Goal: Information Seeking & Learning: Learn about a topic

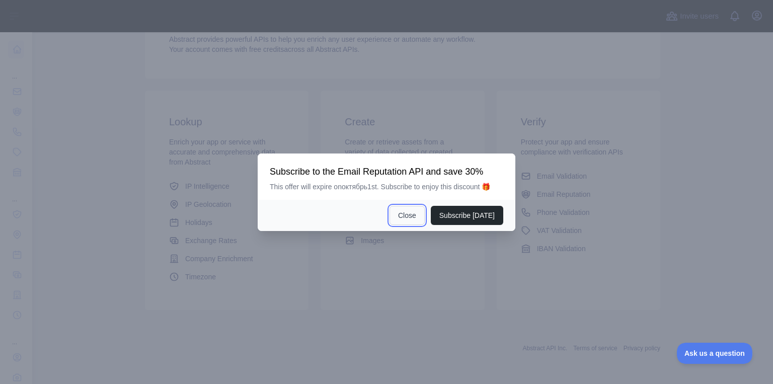
click at [407, 211] on button "Close" at bounding box center [407, 215] width 35 height 19
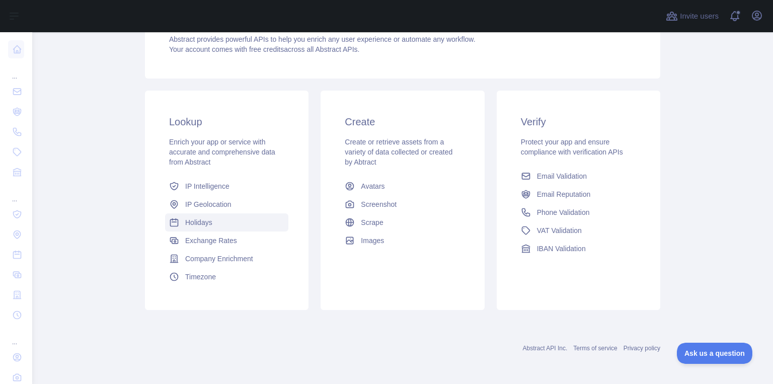
click at [211, 225] on link "Holidays" at bounding box center [226, 222] width 123 height 18
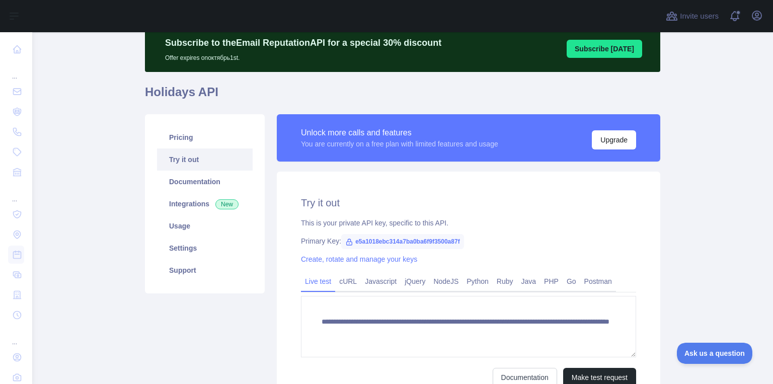
scroll to position [81, 0]
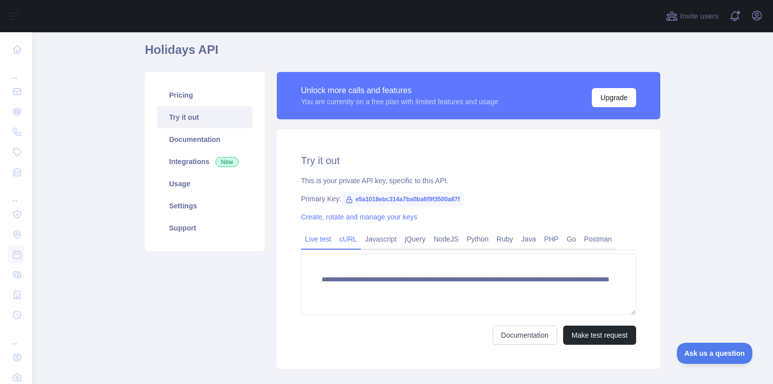
click at [348, 240] on link "cURL" at bounding box center [348, 239] width 26 height 16
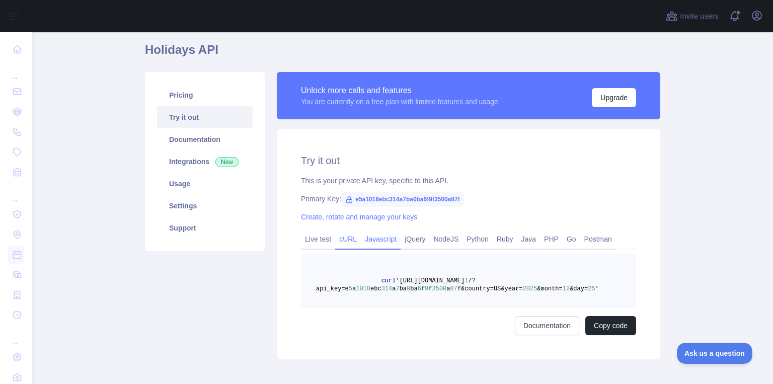
click at [368, 236] on link "Javascript" at bounding box center [381, 239] width 40 height 16
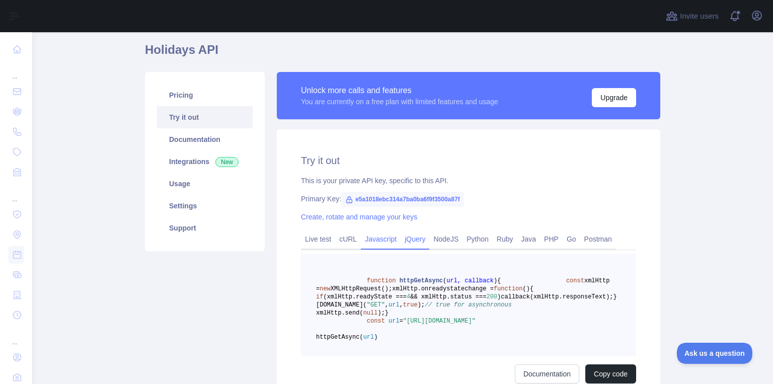
click at [407, 239] on link "jQuery" at bounding box center [415, 239] width 29 height 16
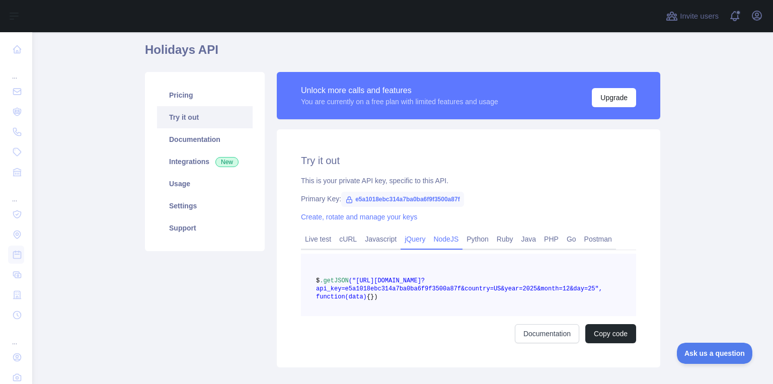
click at [443, 241] on link "NodeJS" at bounding box center [445, 239] width 33 height 16
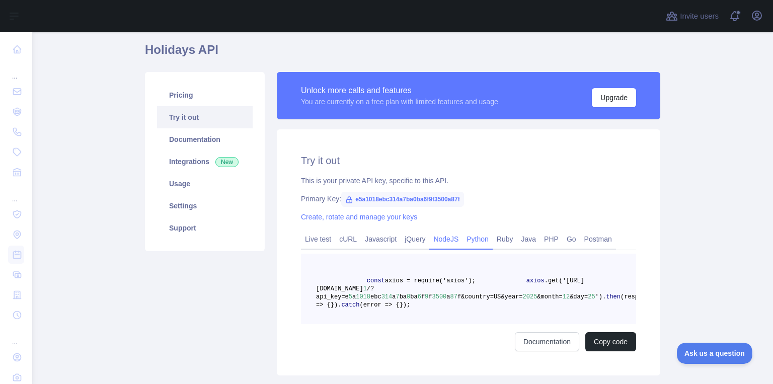
click at [469, 242] on link "Python" at bounding box center [478, 239] width 30 height 16
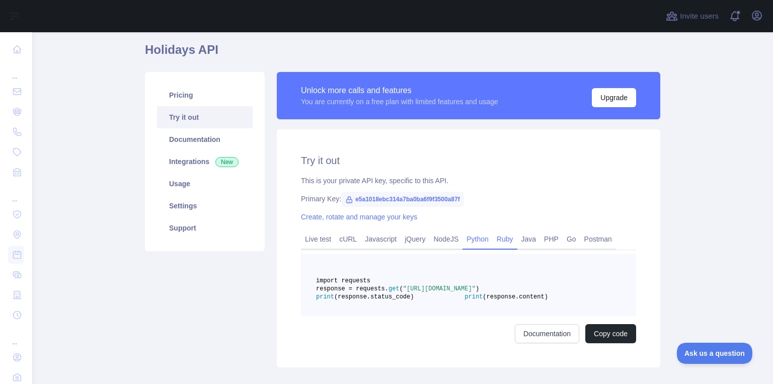
click at [493, 242] on link "Ruby" at bounding box center [505, 239] width 25 height 16
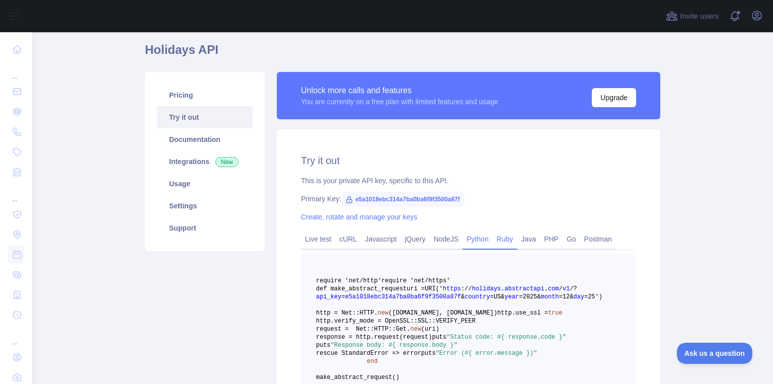
click at [469, 243] on link "Python" at bounding box center [478, 239] width 30 height 16
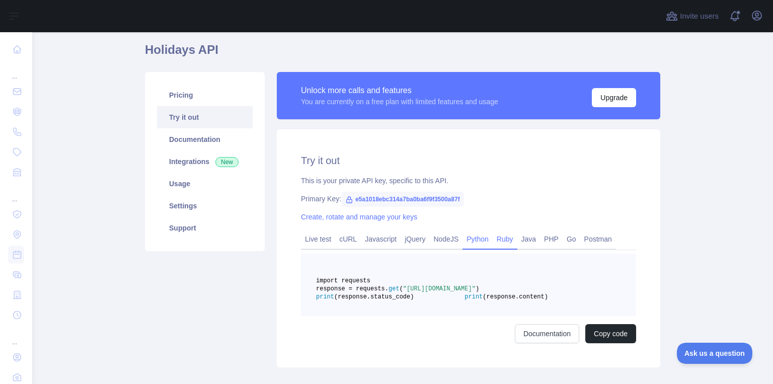
click at [493, 242] on link "Ruby" at bounding box center [505, 239] width 25 height 16
